Goal: Task Accomplishment & Management: Use online tool/utility

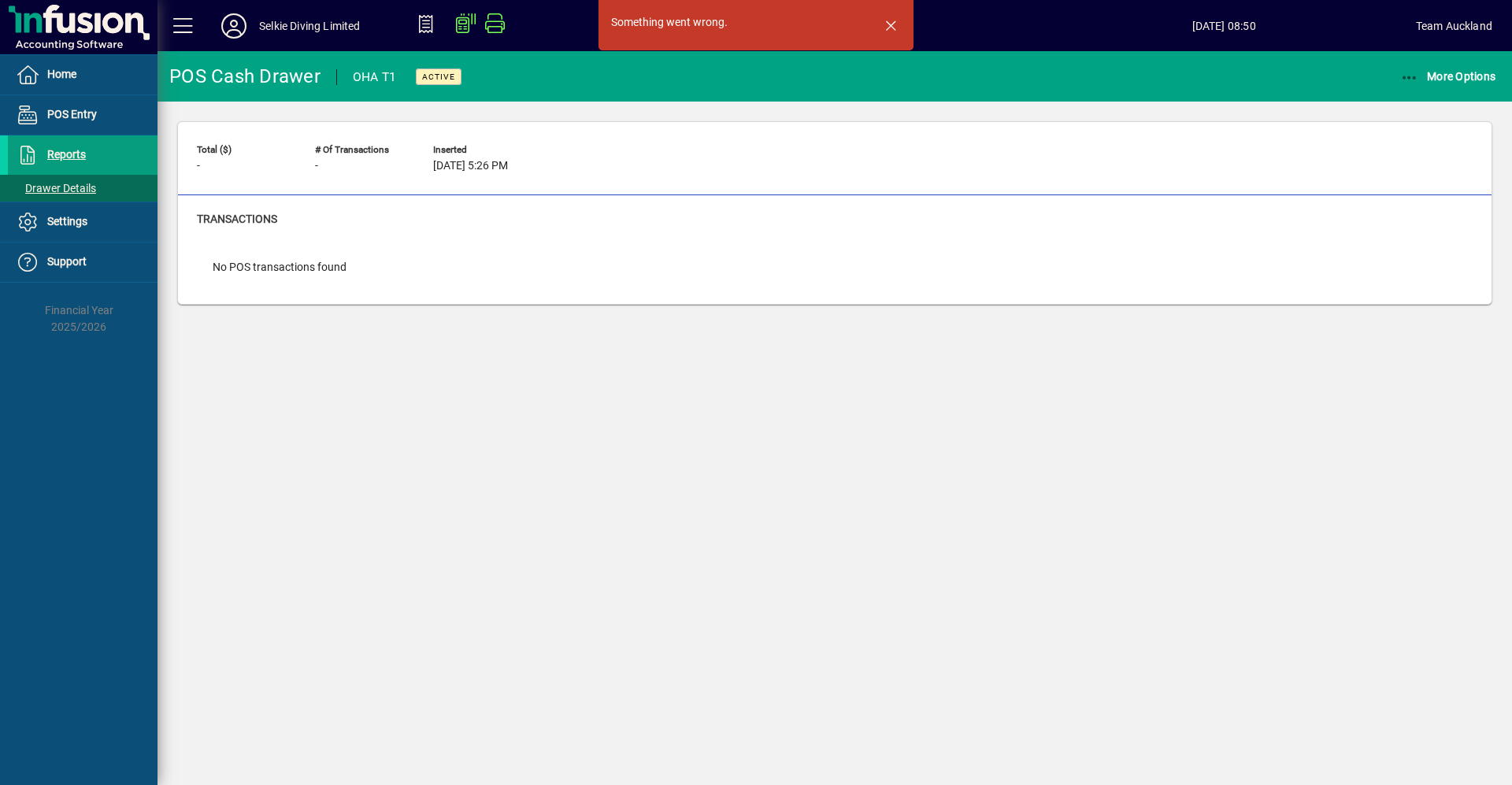
drag, startPoint x: 1198, startPoint y: 468, endPoint x: 1495, endPoint y: 26, distance: 532.5
click at [1228, 421] on div "Something went wrong. POS Cash Drawer OHA T1 Active More Options Total ($) - # …" at bounding box center [834, 418] width 1354 height 734
